Goal: Information Seeking & Learning: Find specific fact

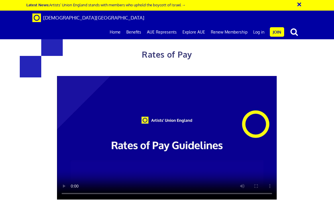
drag, startPoint x: 332, startPoint y: 58, endPoint x: 333, endPoint y: 76, distance: 18.4
click at [333, 76] on div "Rates of Pay This page is designed to help artists and their employers to deter…" at bounding box center [167, 159] width 343 height 307
click at [73, 190] on video at bounding box center [167, 138] width 220 height 124
drag, startPoint x: 332, startPoint y: 54, endPoint x: 336, endPoint y: 98, distance: 44.2
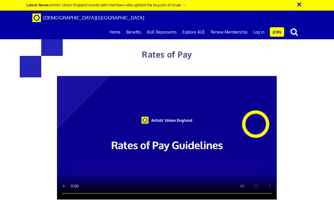
click at [333, 189] on div "Rates of Pay This page is designed to help artists and their employers to deter…" at bounding box center [167, 159] width 343 height 307
drag, startPoint x: 328, startPoint y: 60, endPoint x: 329, endPoint y: 79, distance: 18.9
click at [330, 79] on div "Rates of Pay This page is designed to help artists and their employers to deter…" at bounding box center [167, 159] width 343 height 307
click at [119, 25] on link "Home" at bounding box center [115, 32] width 17 height 14
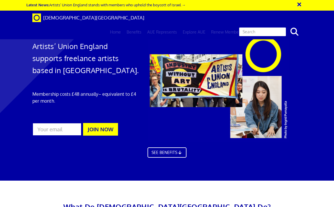
click at [267, 27] on input "text" at bounding box center [263, 32] width 48 height 10
type input "r"
type input "rates of pay"
click at [294, 26] on button "search" at bounding box center [294, 32] width 17 height 12
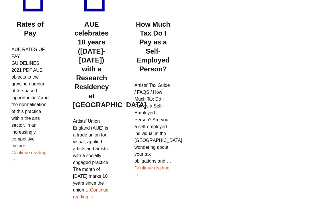
scroll to position [125, 0]
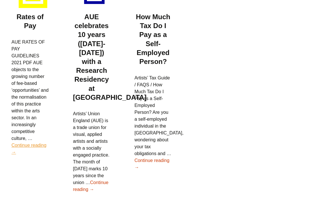
click at [35, 143] on link "Continue reading Rates of Pay →" at bounding box center [28, 149] width 35 height 12
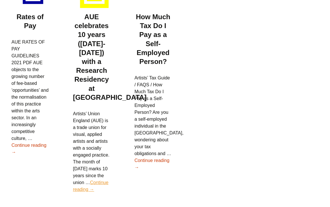
click at [102, 180] on link "Continue reading AUE celebrates 10 years (2014-2024) with a Research Residency …" at bounding box center [91, 186] width 36 height 12
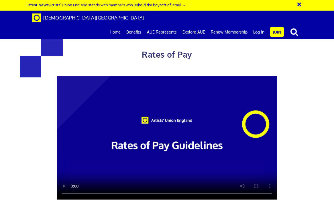
drag, startPoint x: 314, startPoint y: 126, endPoint x: 324, endPoint y: 193, distance: 66.8
click at [324, 193] on div "Rates of Pay This page is designed to help artists and their employers to deter…" at bounding box center [167, 159] width 343 height 307
drag, startPoint x: 331, startPoint y: 106, endPoint x: 328, endPoint y: 148, distance: 42.2
click at [328, 166] on div "Rates of Pay This page is designed to help artists and their employers to deter…" at bounding box center [167, 159] width 343 height 307
click at [263, 125] on video at bounding box center [167, 138] width 220 height 124
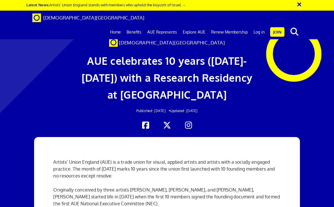
scroll to position [0, 9]
drag, startPoint x: 331, startPoint y: 58, endPoint x: 335, endPoint y: 98, distance: 39.7
click at [138, 25] on link "Benefits" at bounding box center [134, 32] width 21 height 14
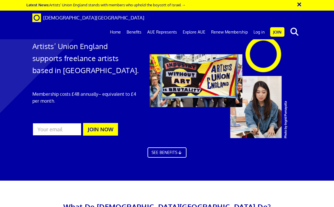
scroll to position [284, 0]
